Goal: Task Accomplishment & Management: Complete application form

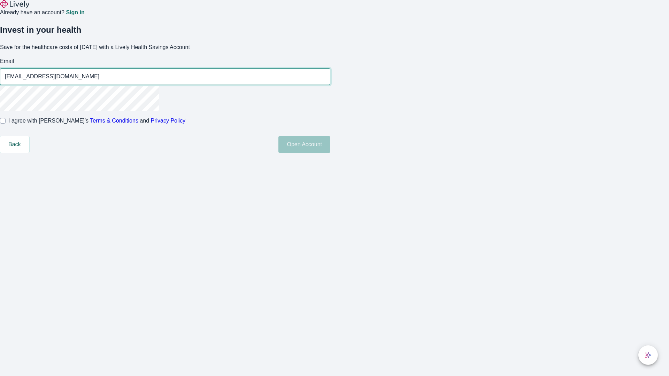
type input "[EMAIL_ADDRESS][DOMAIN_NAME]"
click at [6, 124] on input "I agree with Lively’s Terms & Conditions and Privacy Policy" at bounding box center [3, 121] width 6 height 6
checkbox input "true"
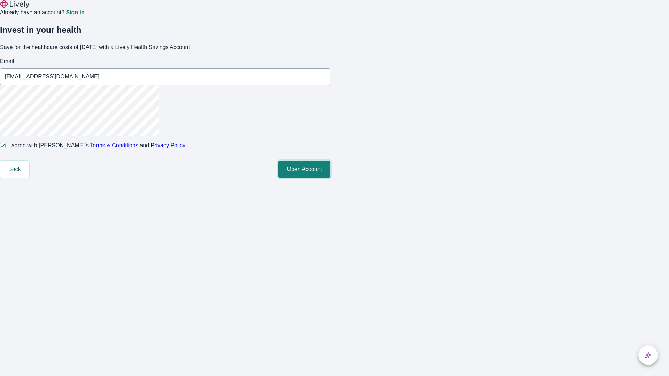
click at [330, 178] on button "Open Account" at bounding box center [304, 169] width 52 height 17
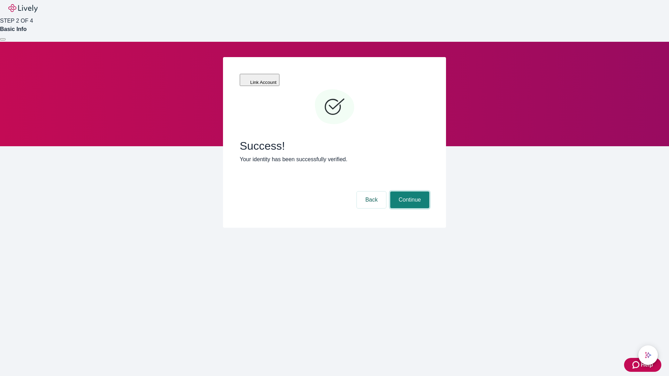
click at [409, 192] on button "Continue" at bounding box center [409, 200] width 39 height 17
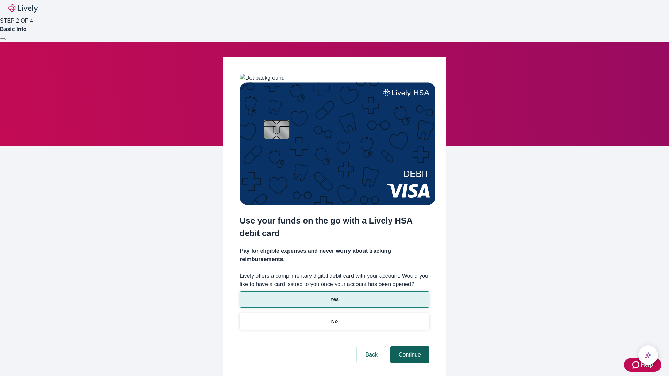
click at [334, 296] on p "Yes" at bounding box center [334, 299] width 8 height 7
click at [409, 347] on button "Continue" at bounding box center [409, 355] width 39 height 17
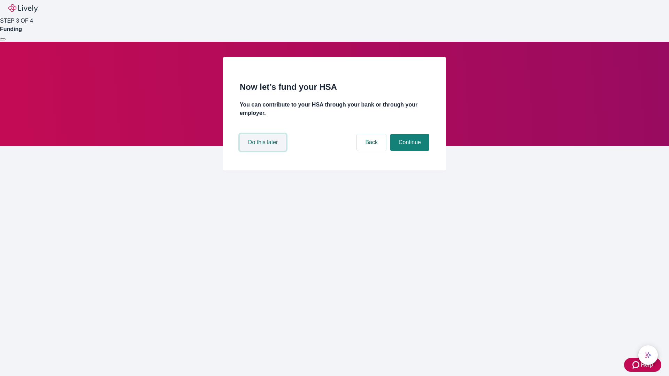
click at [264, 151] on button "Do this later" at bounding box center [263, 142] width 46 height 17
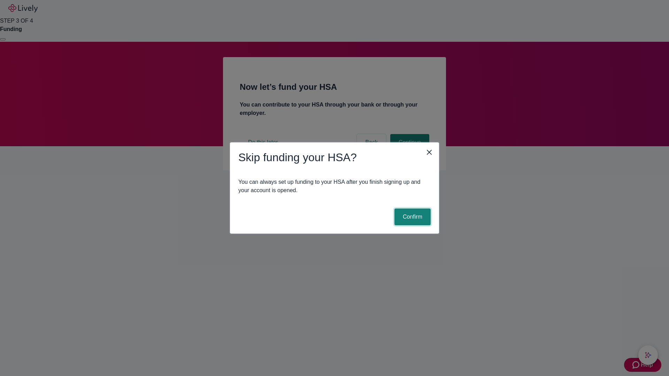
click at [411, 217] on button "Confirm" at bounding box center [412, 217] width 36 height 17
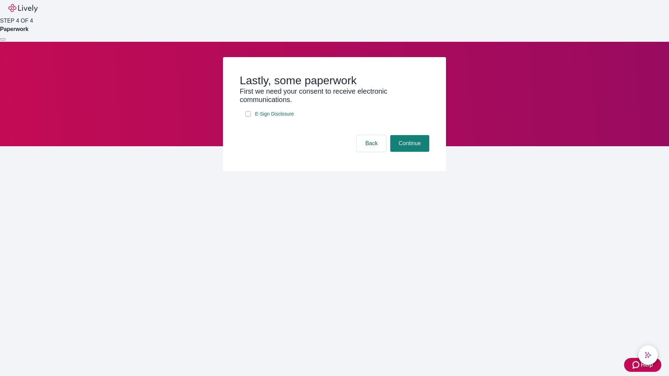
click at [248, 117] on input "E-Sign Disclosure" at bounding box center [248, 114] width 6 height 6
checkbox input "true"
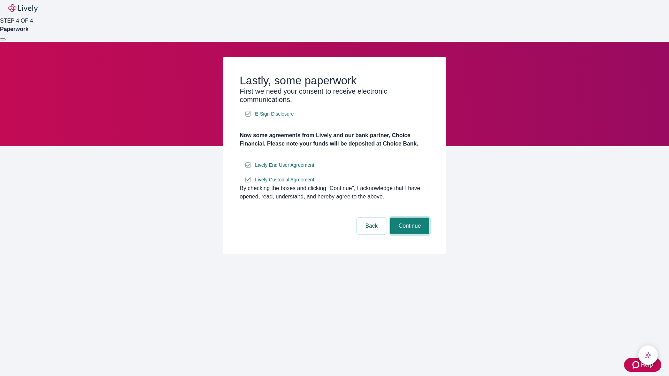
click at [409, 234] on button "Continue" at bounding box center [409, 226] width 39 height 17
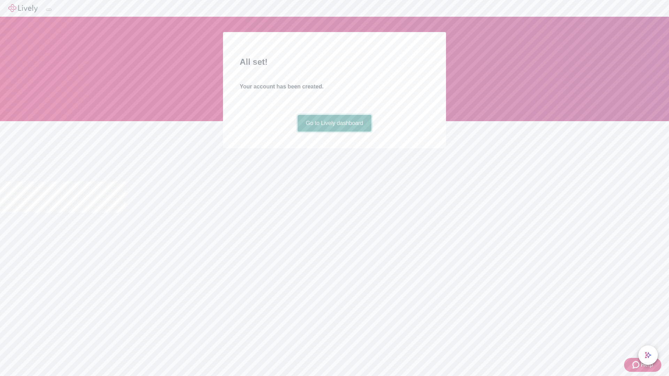
click at [334, 132] on link "Go to Lively dashboard" at bounding box center [335, 123] width 74 height 17
